Goal: Check status: Check status

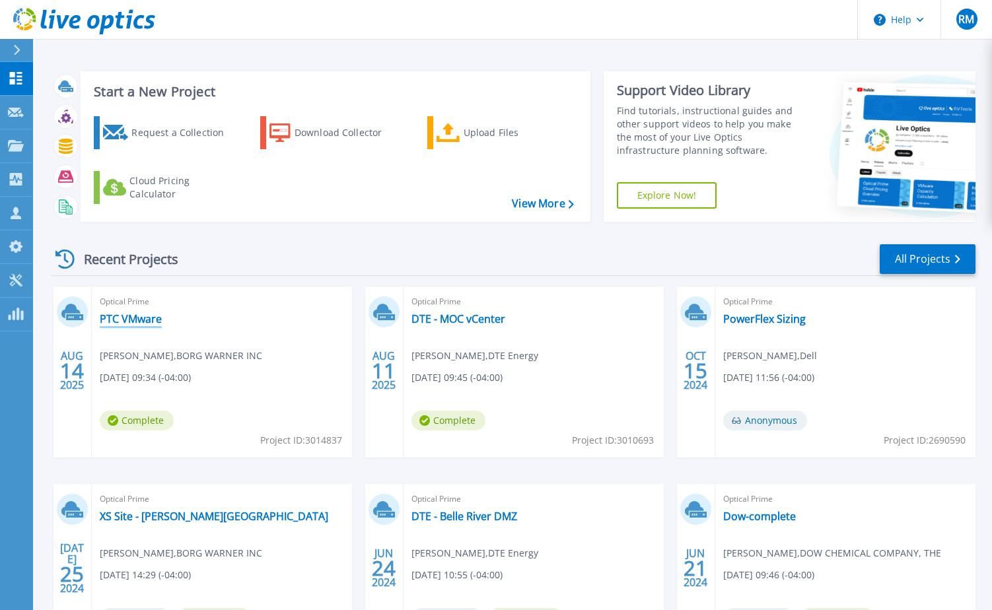
click at [126, 314] on link "PTC VMware" at bounding box center [131, 319] width 62 height 13
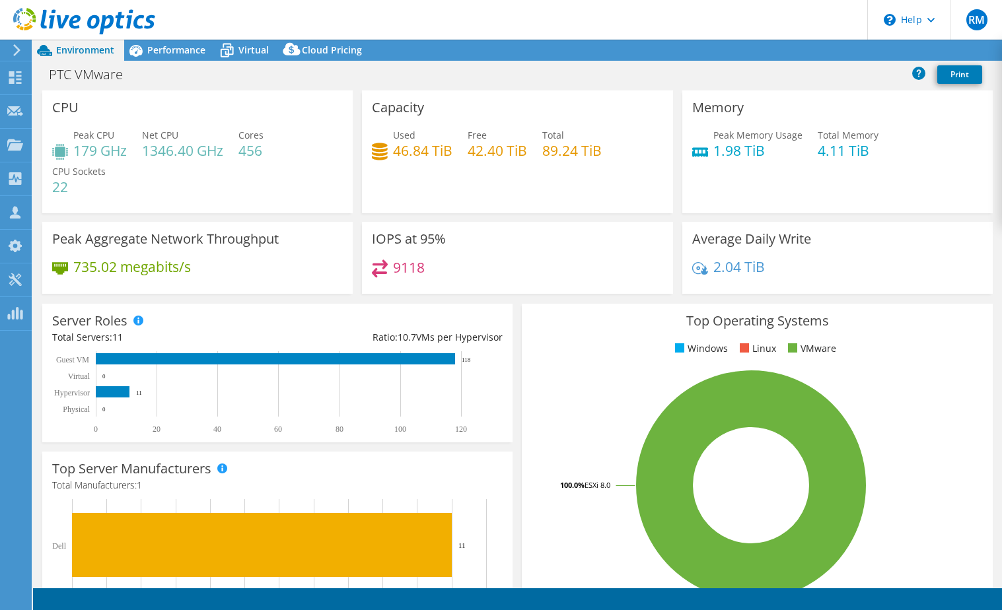
select select "USD"
click at [178, 47] on span "Performance" at bounding box center [176, 50] width 58 height 13
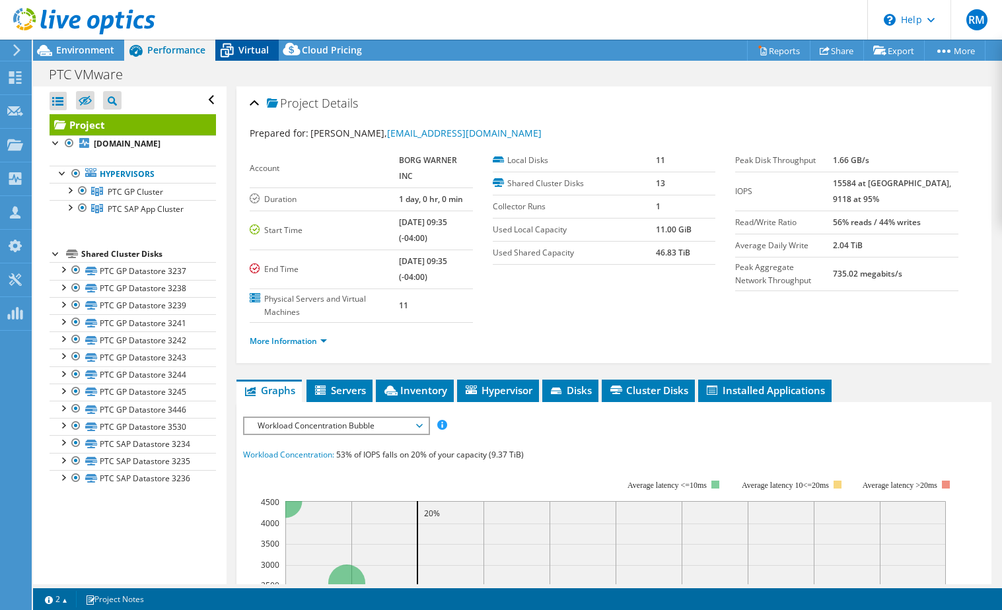
click at [231, 46] on icon at bounding box center [226, 50] width 23 height 23
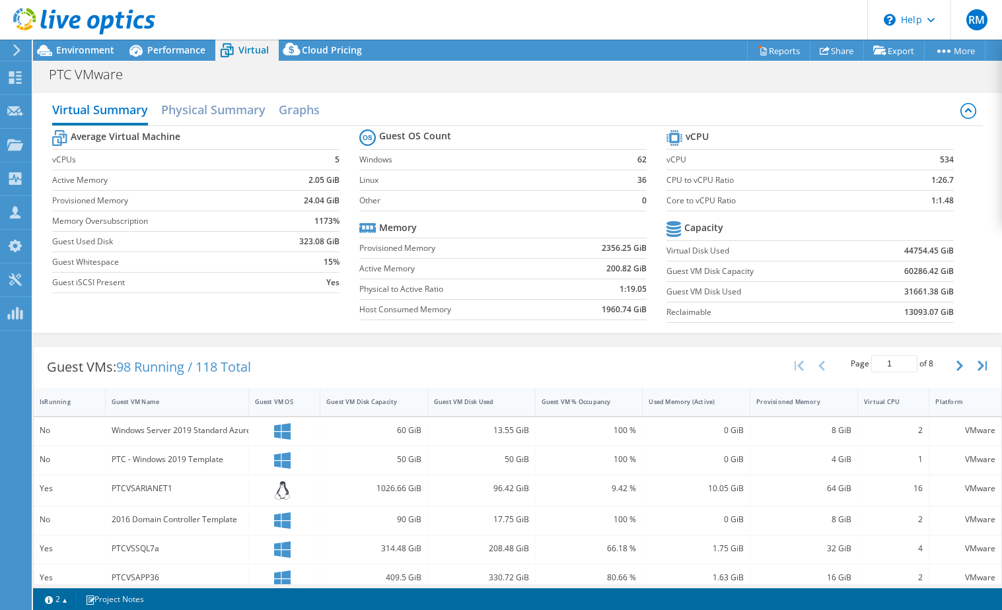
click at [940, 184] on b "1:26.7" at bounding box center [943, 180] width 22 height 13
click at [716, 81] on div "PTC VMware Print" at bounding box center [517, 74] width 969 height 24
